Goal: Transaction & Acquisition: Purchase product/service

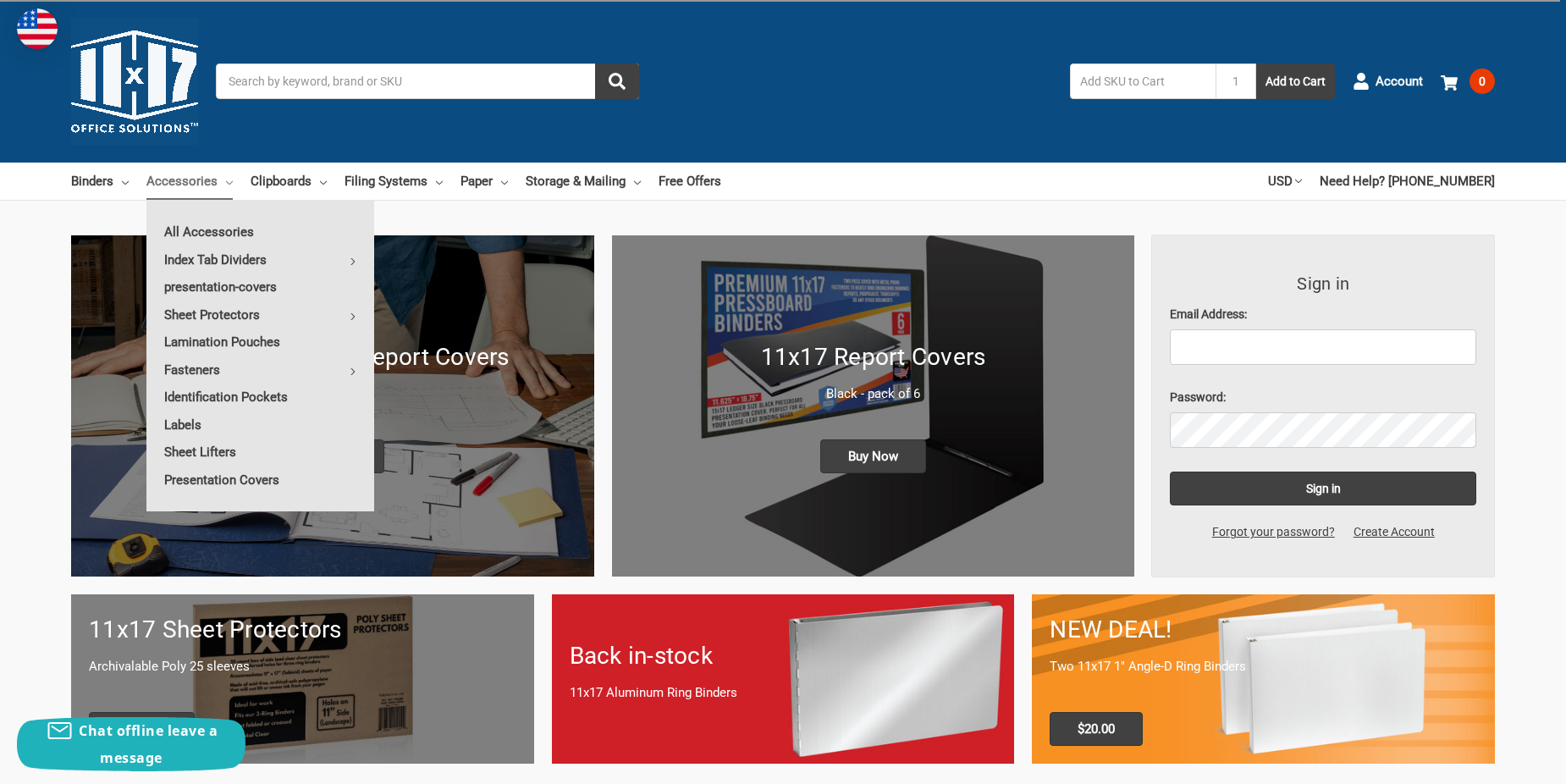
click at [278, 83] on input "Search" at bounding box center [428, 81] width 424 height 35
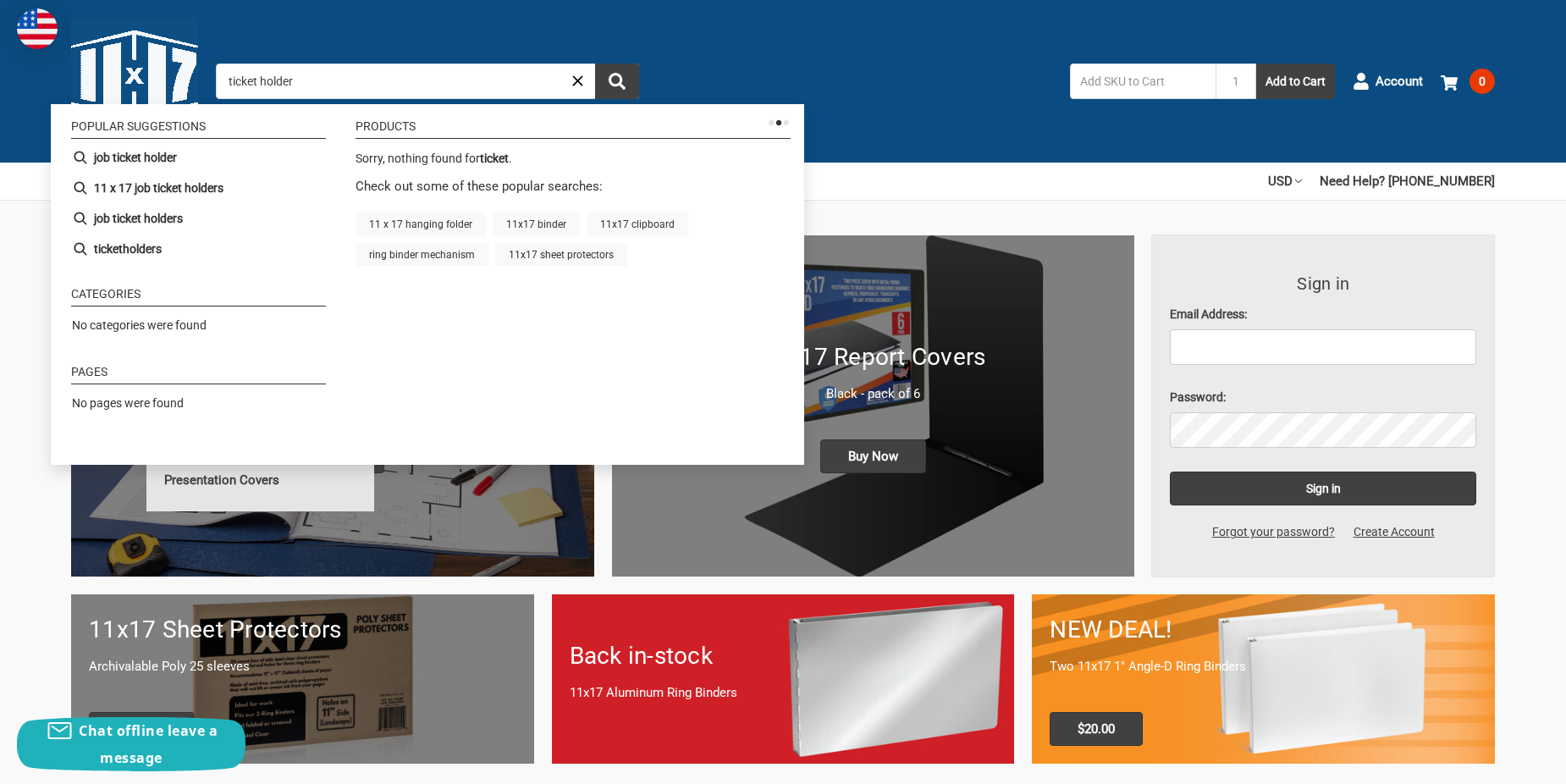
type input "ticket holders"
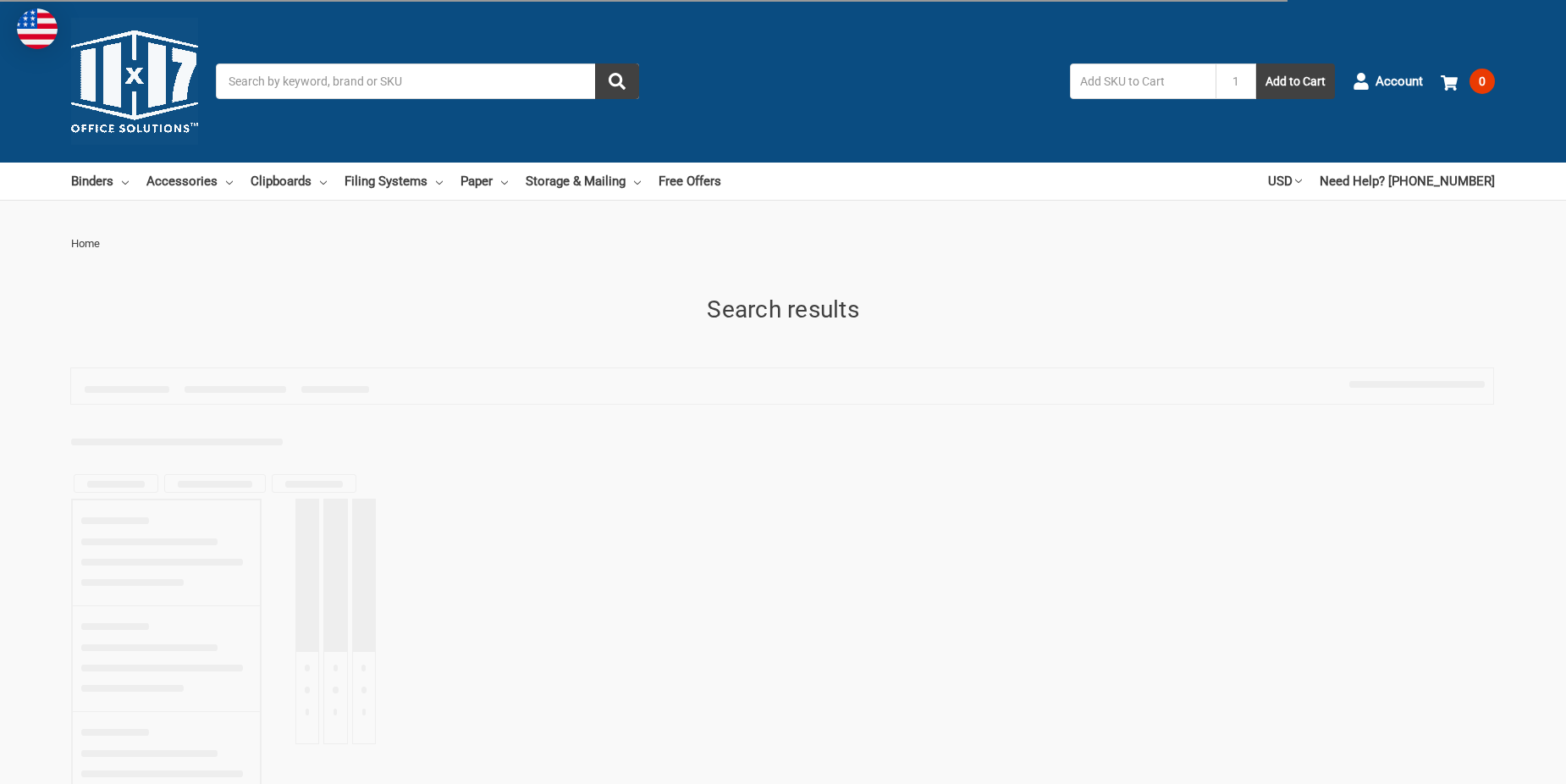
type input "ticket holders"
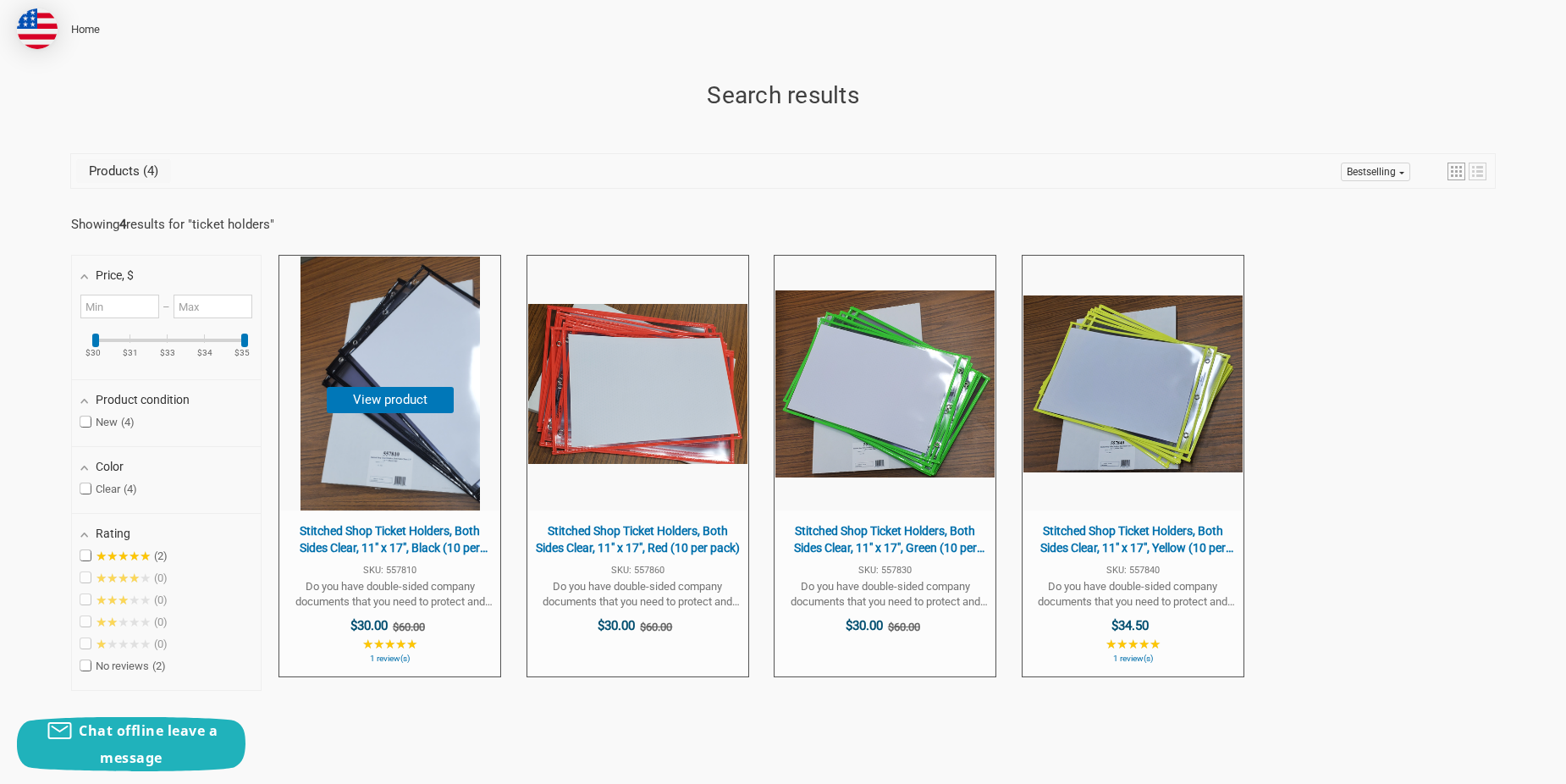
scroll to position [254, 0]
